Goal: Information Seeking & Learning: Learn about a topic

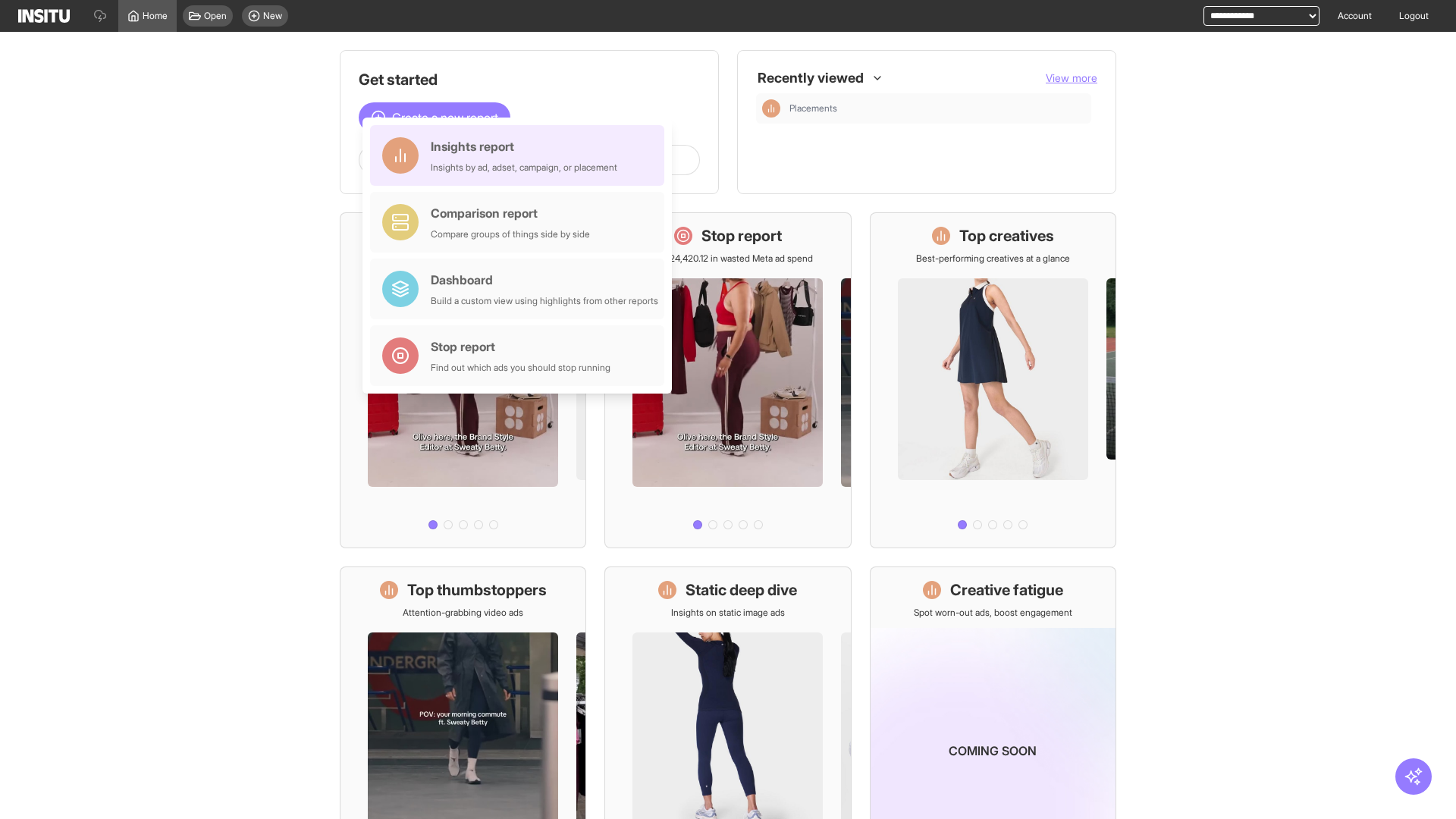
click at [521, 155] on div "Insights report Insights by ad, adset, campaign, or placement" at bounding box center [524, 155] width 186 height 36
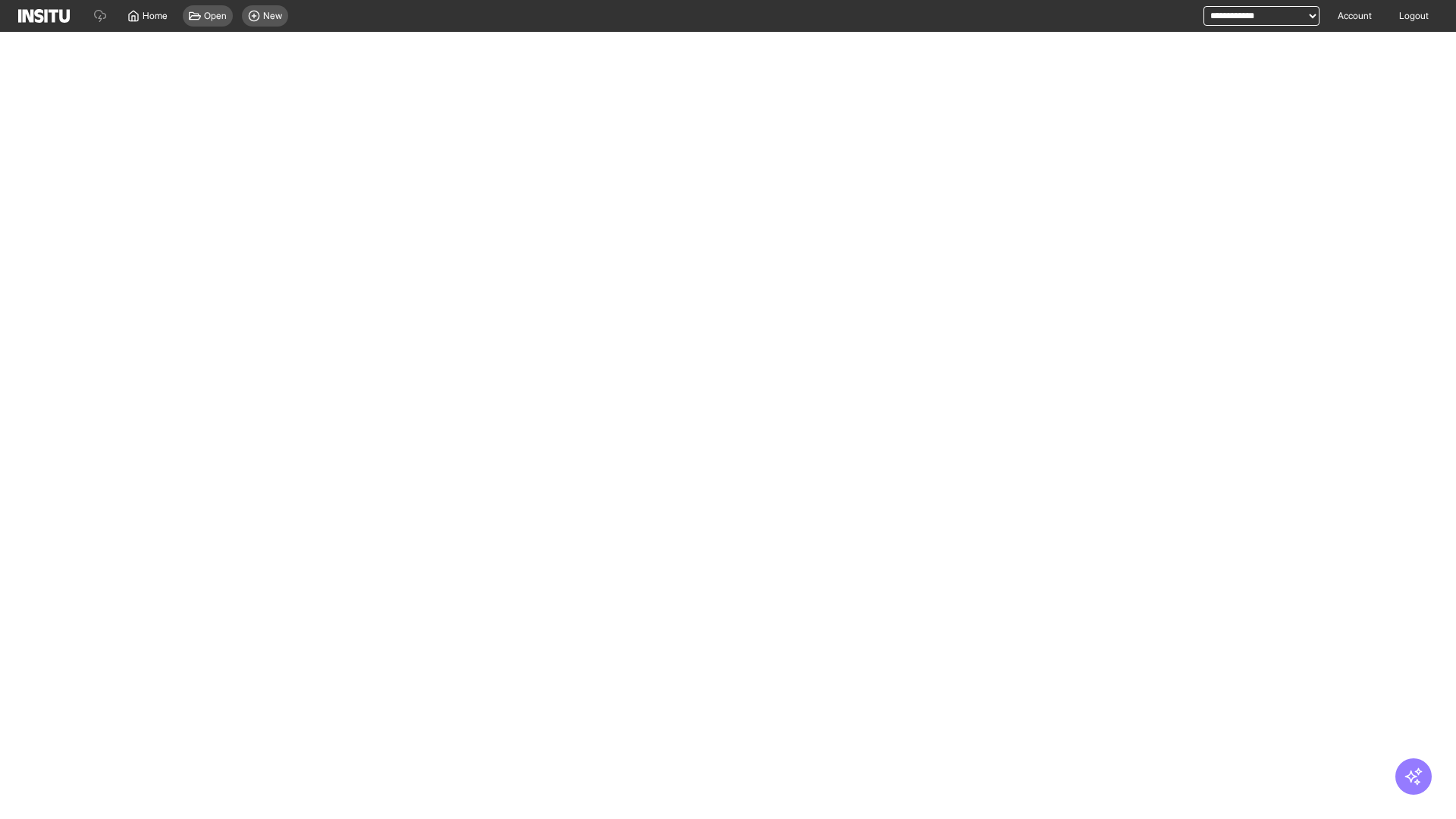
select select "**"
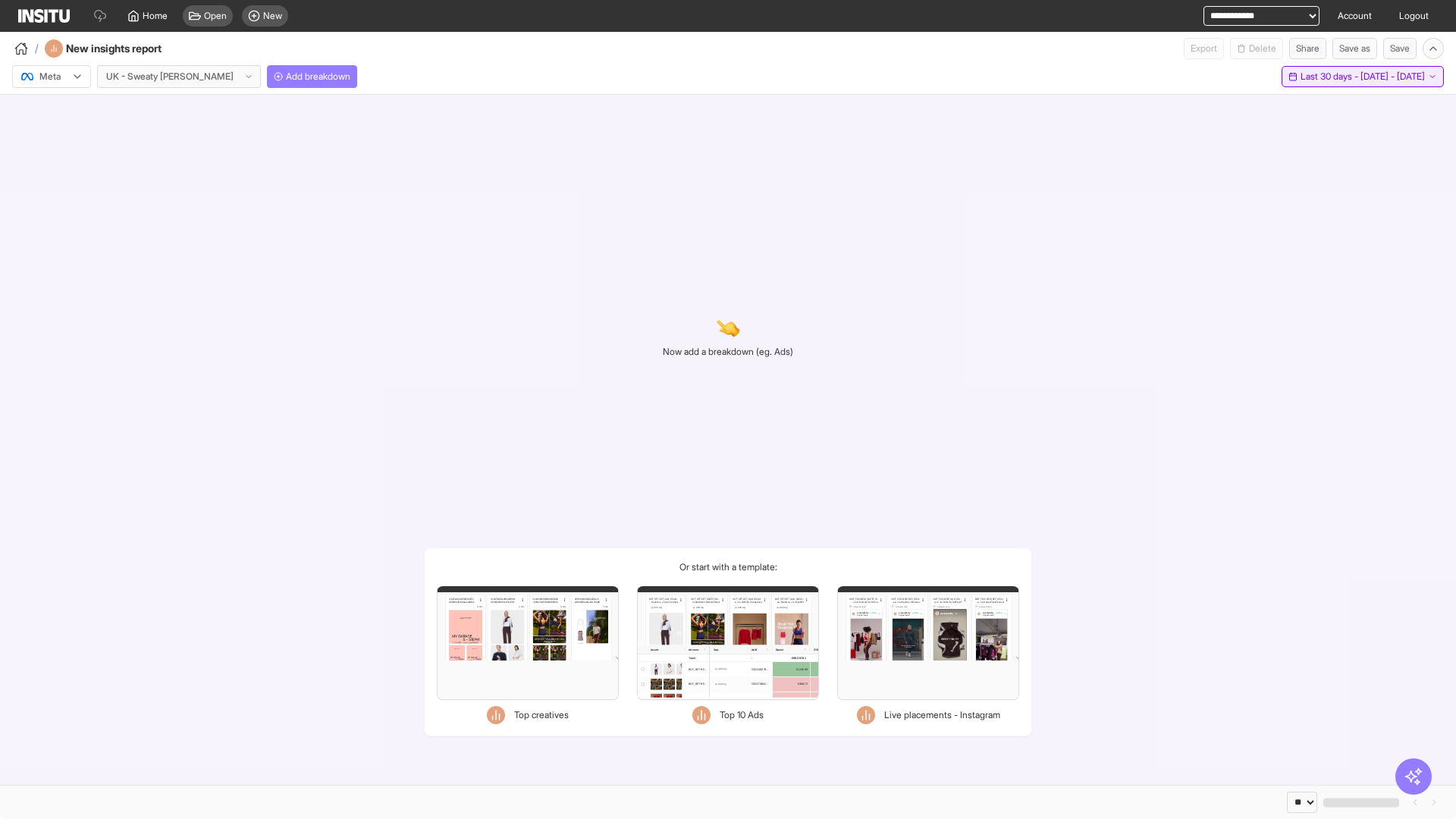
click at [1333, 76] on span "Last 30 days - [DATE] - [DATE]" at bounding box center [1362, 76] width 124 height 12
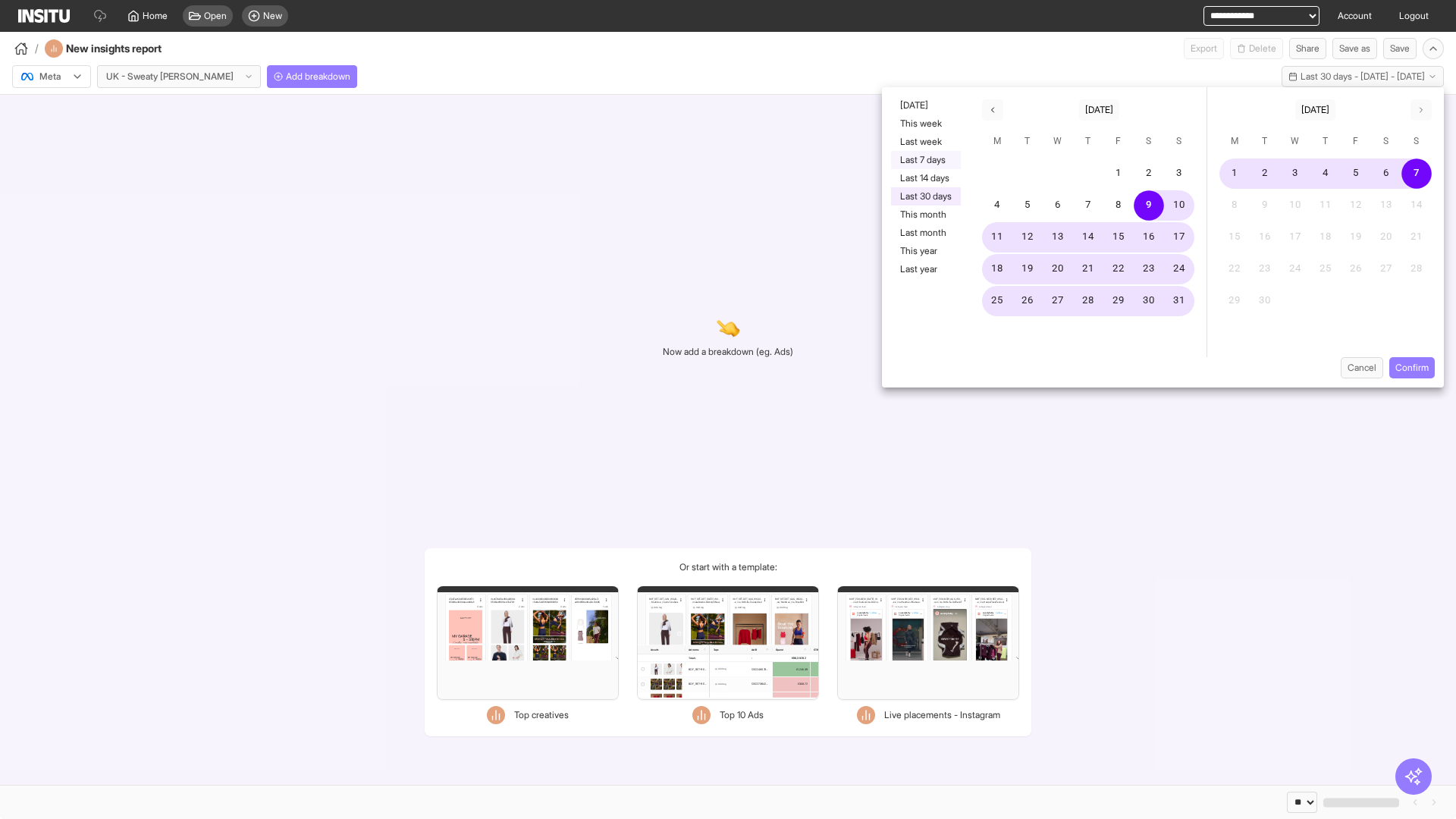
click at [924, 160] on button "Last 7 days" at bounding box center [926, 160] width 70 height 18
